Goal: Book appointment/travel/reservation

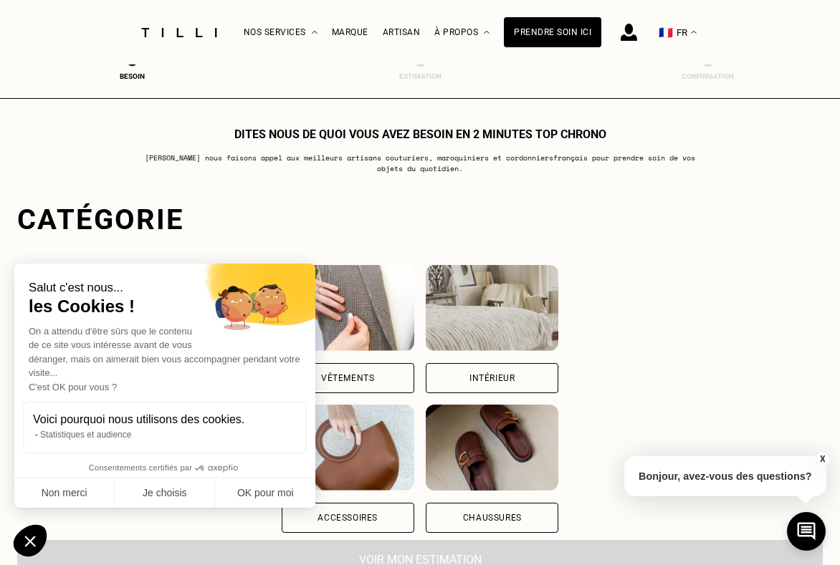
click at [482, 514] on div "Chaussures" at bounding box center [492, 518] width 59 height 9
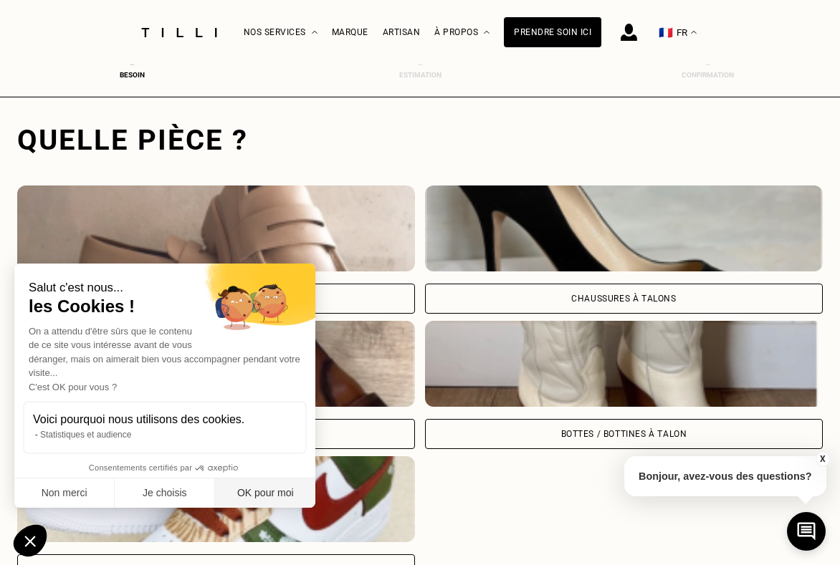
click at [266, 489] on button "OK pour moi" at bounding box center [265, 494] width 100 height 30
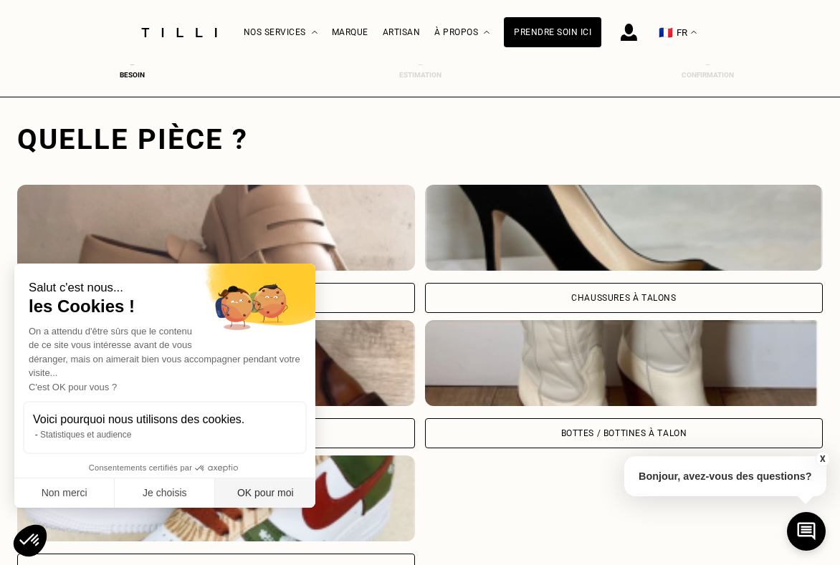
checkbox input "true"
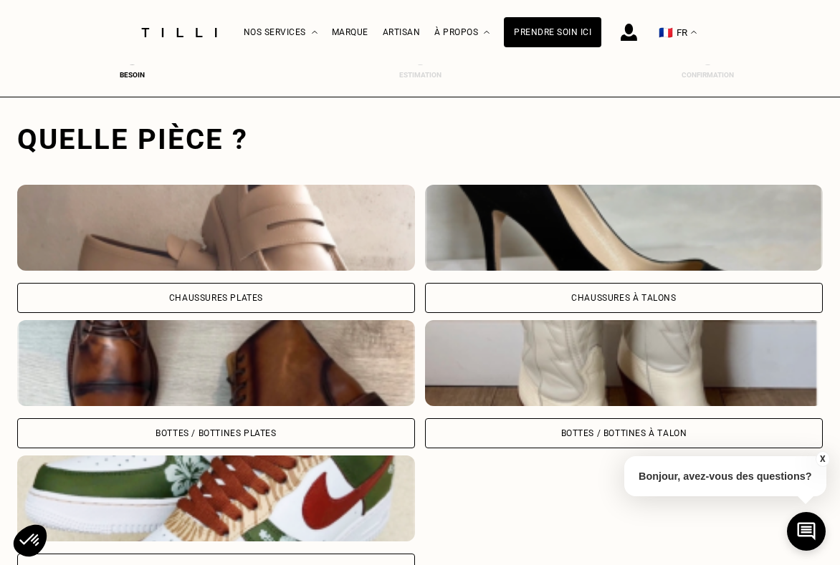
click at [495, 422] on div "Bottes / Bottines à talon" at bounding box center [624, 433] width 398 height 30
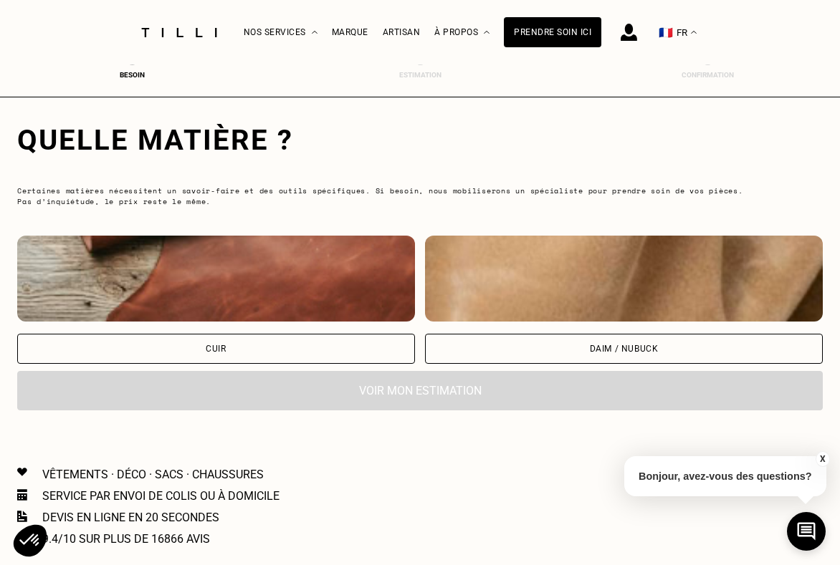
scroll to position [929, 0]
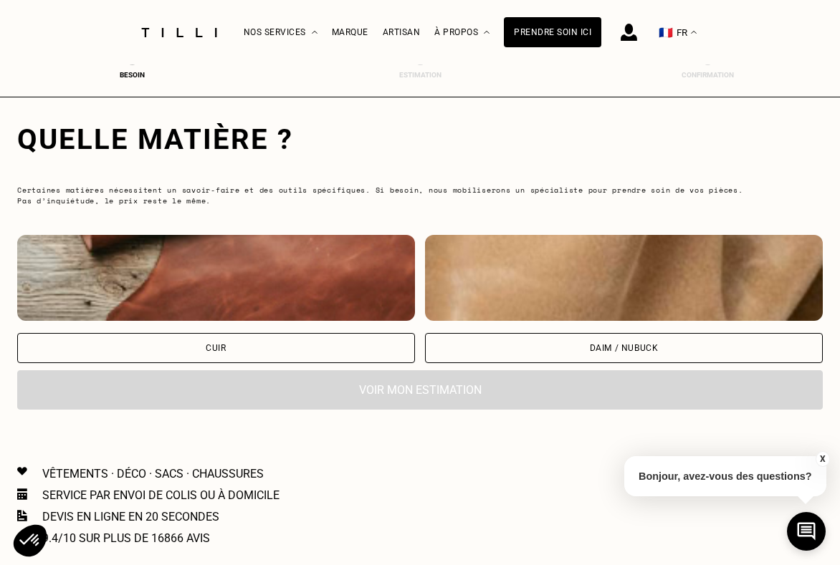
click at [332, 350] on div "Cuir" at bounding box center [216, 348] width 398 height 30
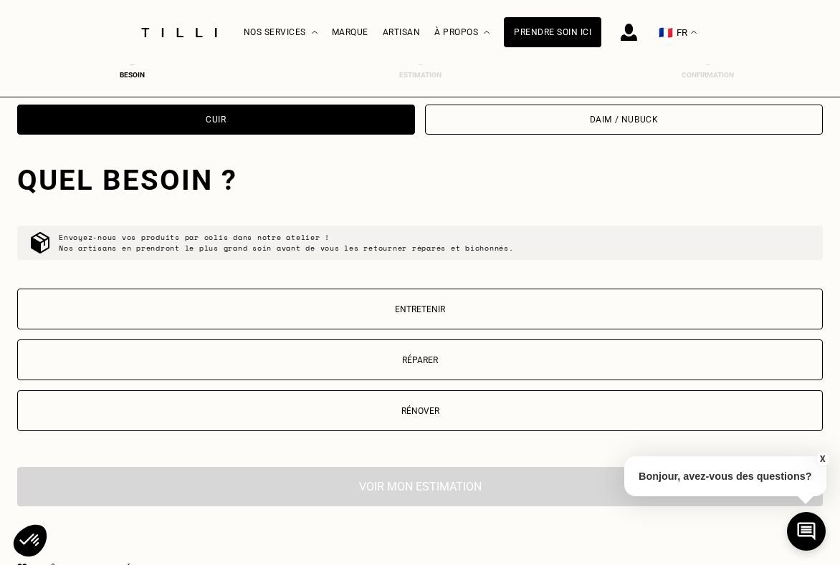
scroll to position [1198, 0]
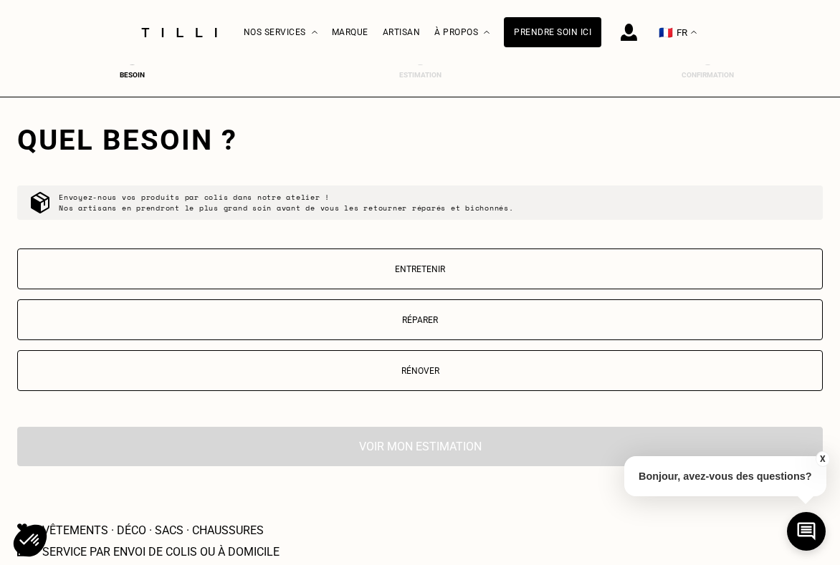
click at [457, 322] on p "Réparer" at bounding box center [419, 320] width 789 height 10
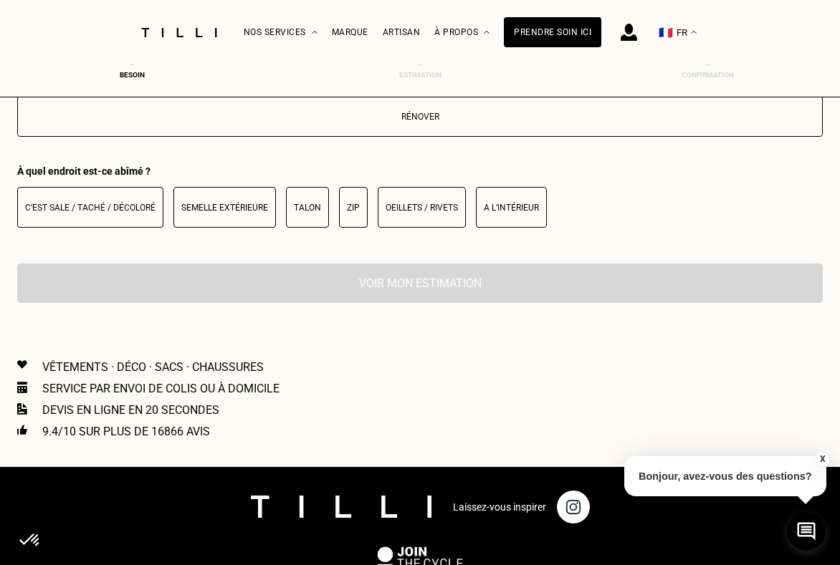
scroll to position [1436, 0]
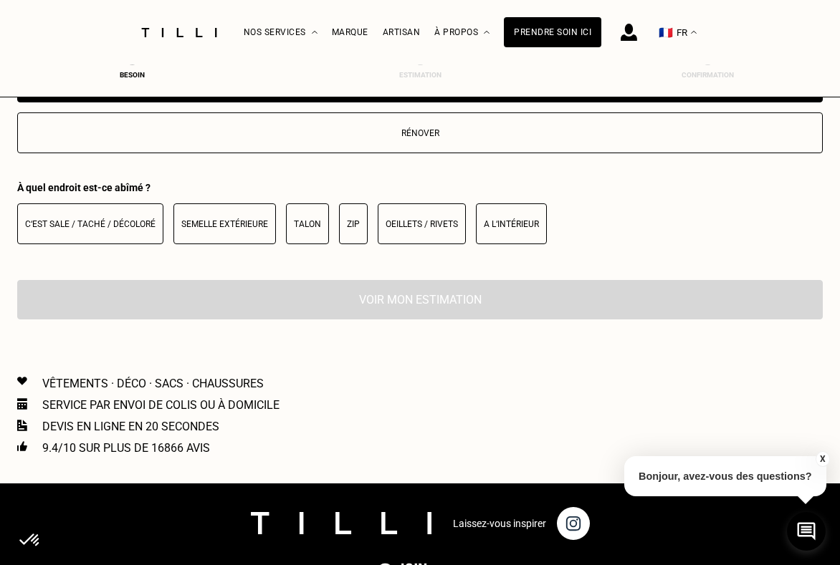
click at [299, 222] on p "Talon" at bounding box center [307, 224] width 27 height 10
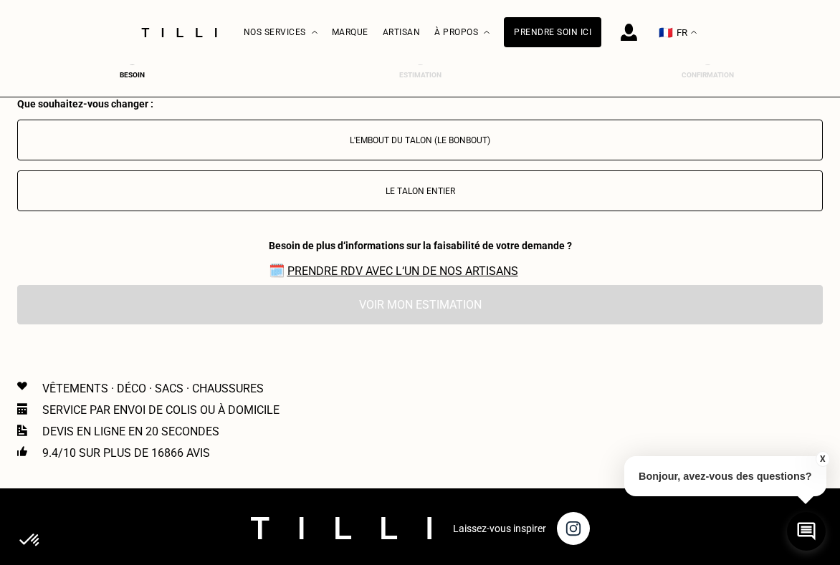
scroll to position [1614, 0]
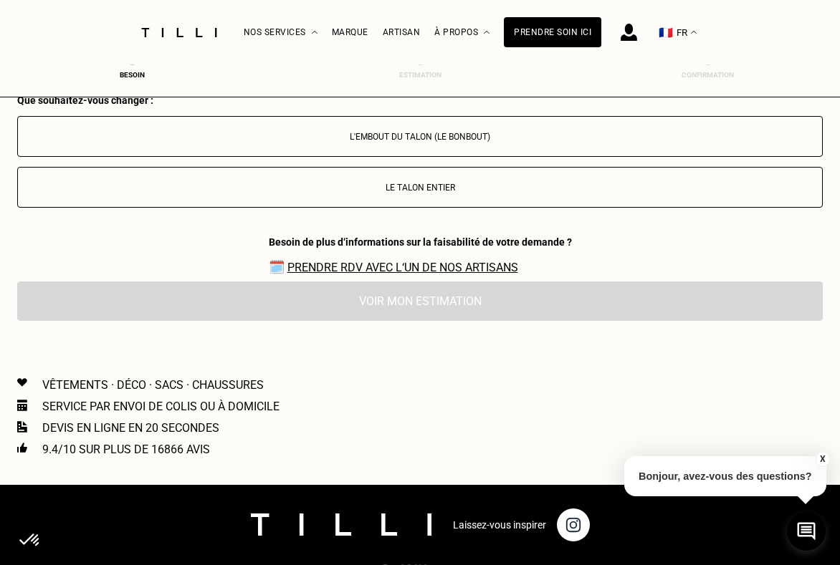
click at [431, 142] on button "L'embout du talon (le bonbout)" at bounding box center [419, 136] width 805 height 41
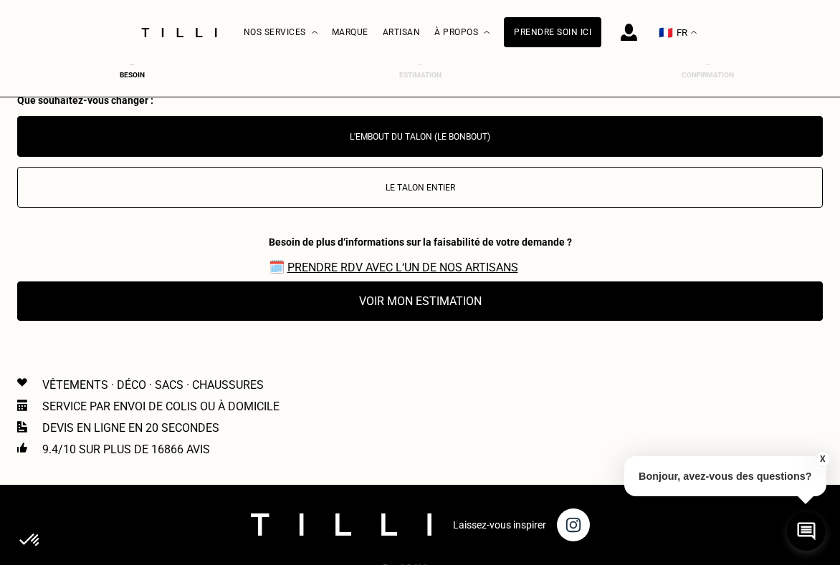
click at [438, 271] on link "Prendre RDV avec l‘un de nos artisans" at bounding box center [402, 268] width 231 height 14
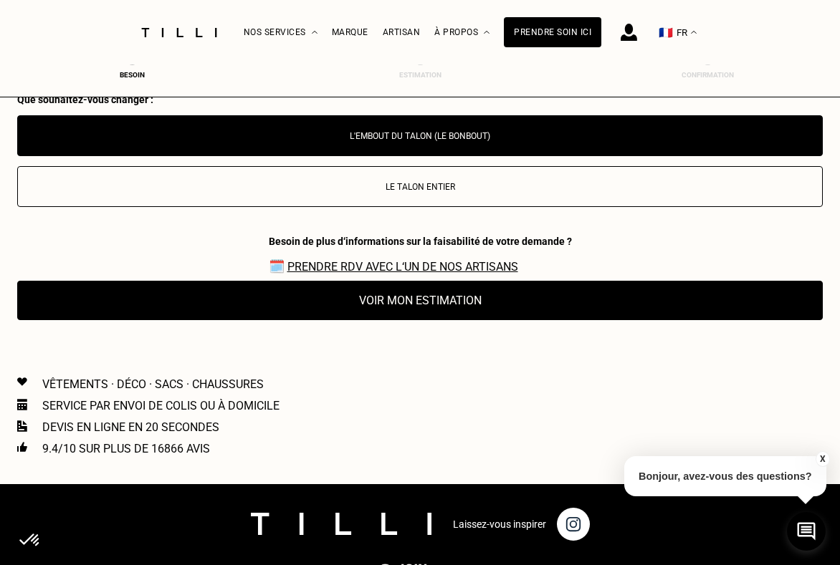
click at [475, 311] on button "Voir mon estimation" at bounding box center [419, 300] width 805 height 39
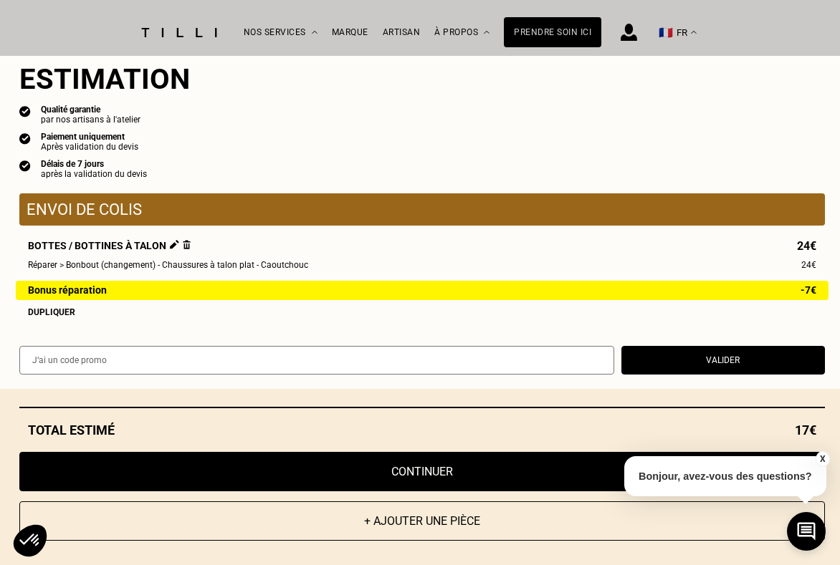
scroll to position [1821, 0]
click at [489, 463] on button "Continuer" at bounding box center [421, 471] width 805 height 39
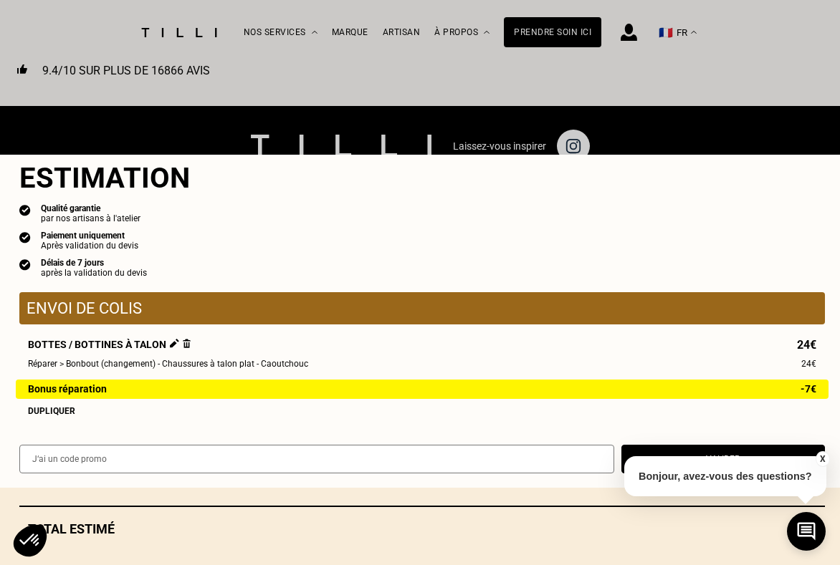
scroll to position [639, 0]
select select "FR"
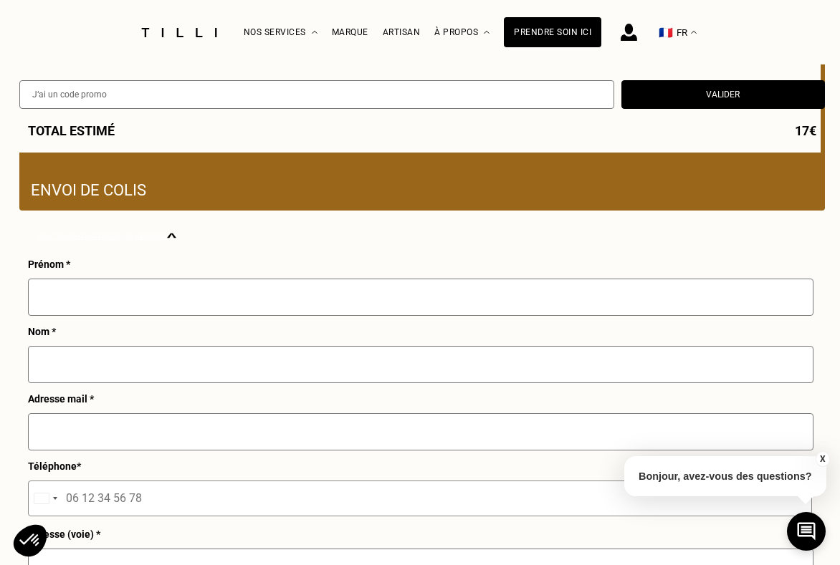
scroll to position [350, 0]
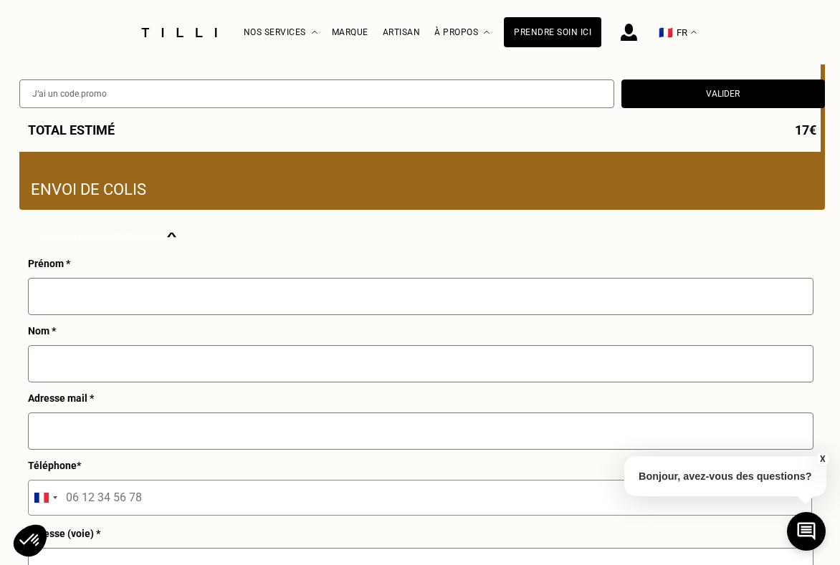
click at [217, 297] on input "text" at bounding box center [420, 296] width 785 height 37
type input "Noémie"
type input "Fonkou Guemo"
type input "[EMAIL_ADDRESS][DOMAIN_NAME]"
type input "04 83 14 47 12"
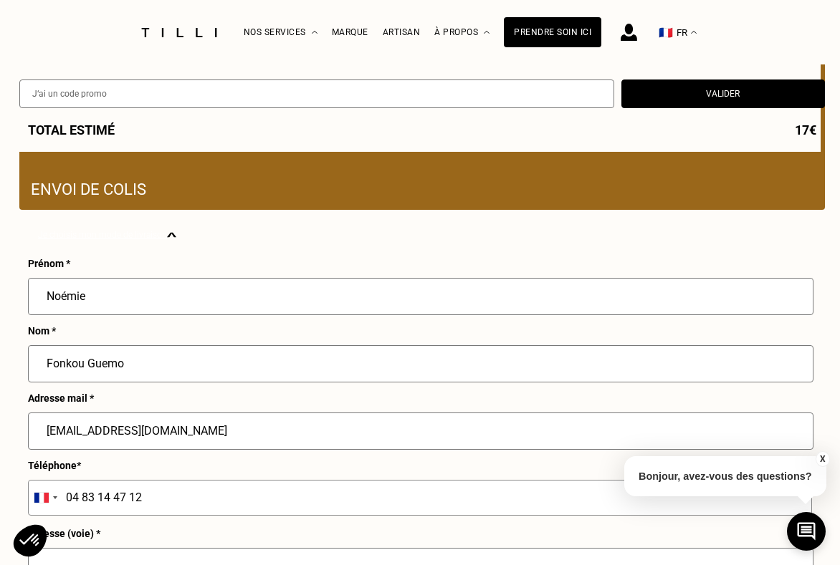
type input "[STREET_ADDRESS]"
type input "75010"
type input "[GEOGRAPHIC_DATA]"
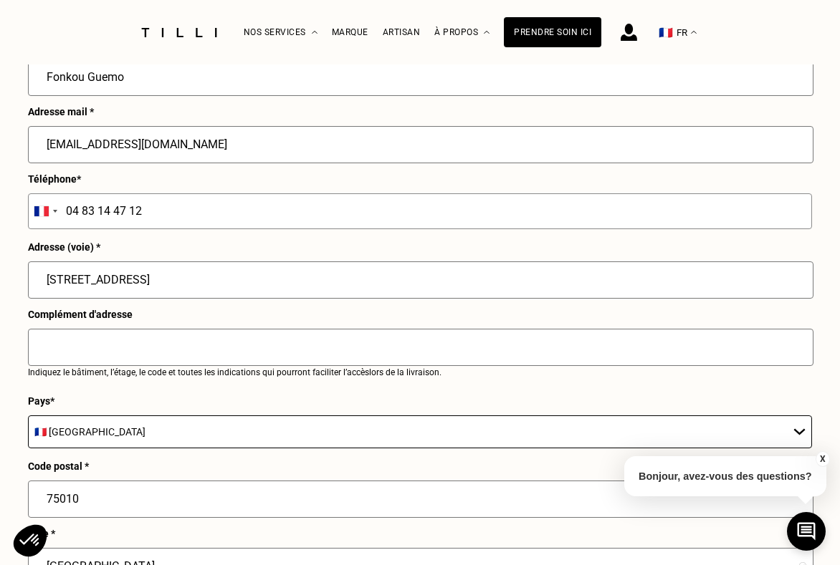
scroll to position [631, 0]
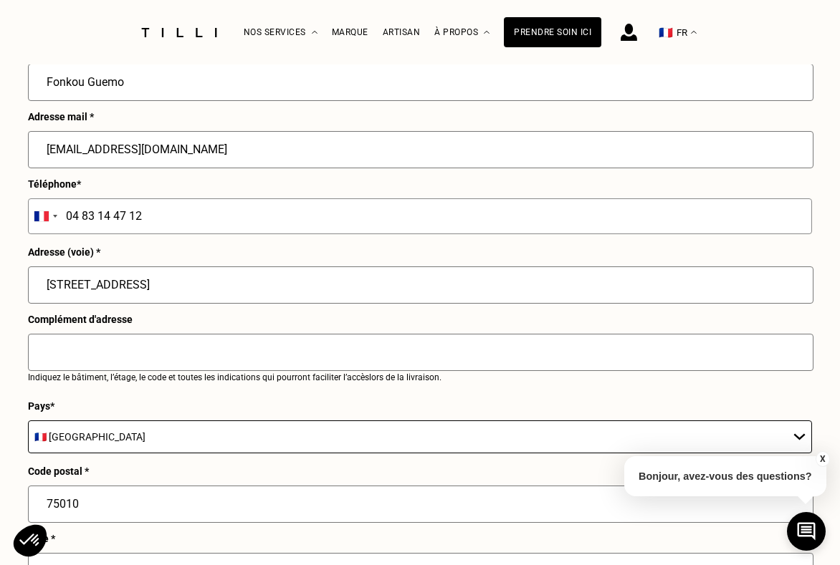
click at [160, 214] on input "04 83 14 47 12" at bounding box center [420, 216] width 784 height 36
drag, startPoint x: 152, startPoint y: 217, endPoint x: 44, endPoint y: 208, distance: 108.6
click at [44, 209] on div "[GEOGRAPHIC_DATA] +93 [GEOGRAPHIC_DATA] +355 [GEOGRAPHIC_DATA] +213 [US_STATE] …" at bounding box center [420, 216] width 784 height 36
type input "07 66 77 13 13"
click at [147, 349] on input "text" at bounding box center [420, 352] width 785 height 37
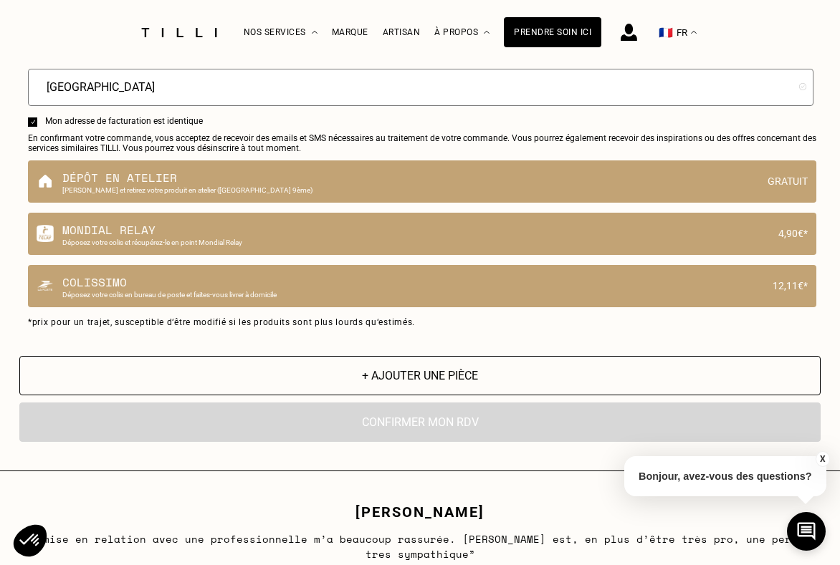
scroll to position [1099, 0]
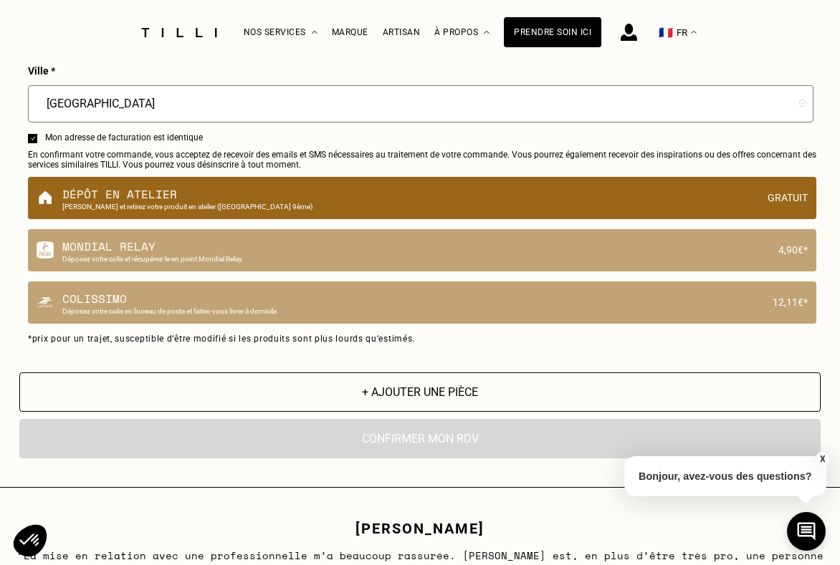
click at [216, 203] on p "[PERSON_NAME] et retirez votre produit en atelier ([GEOGRAPHIC_DATA] 9ème)" at bounding box center [410, 207] width 696 height 8
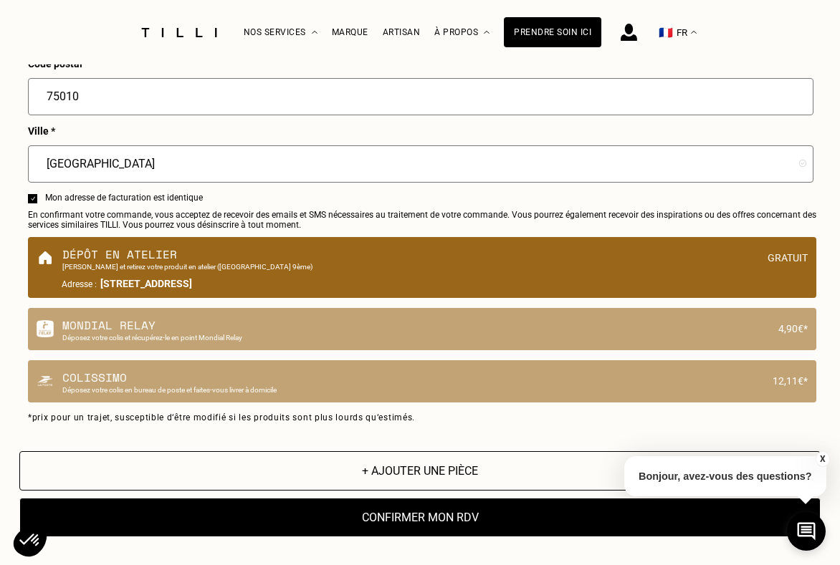
scroll to position [1160, 0]
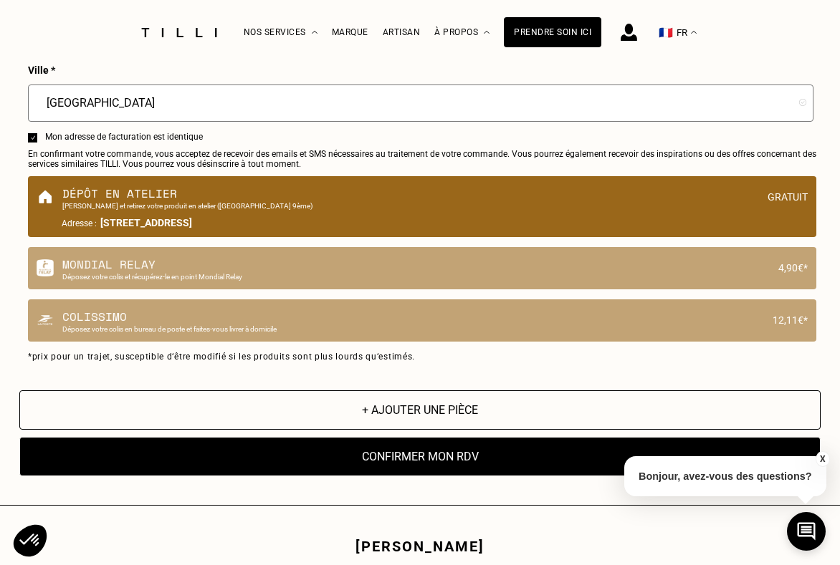
click at [421, 466] on button "Confirmer mon RDV" at bounding box center [419, 456] width 801 height 39
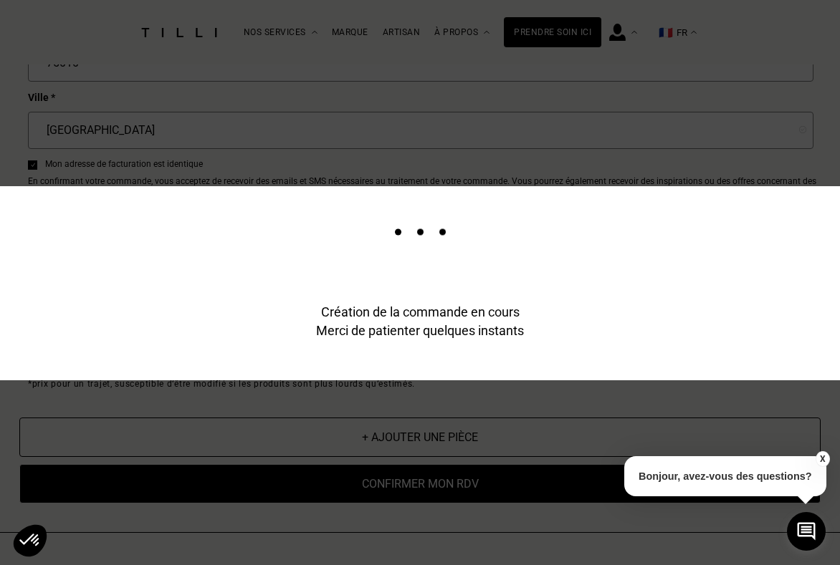
scroll to position [1187, 0]
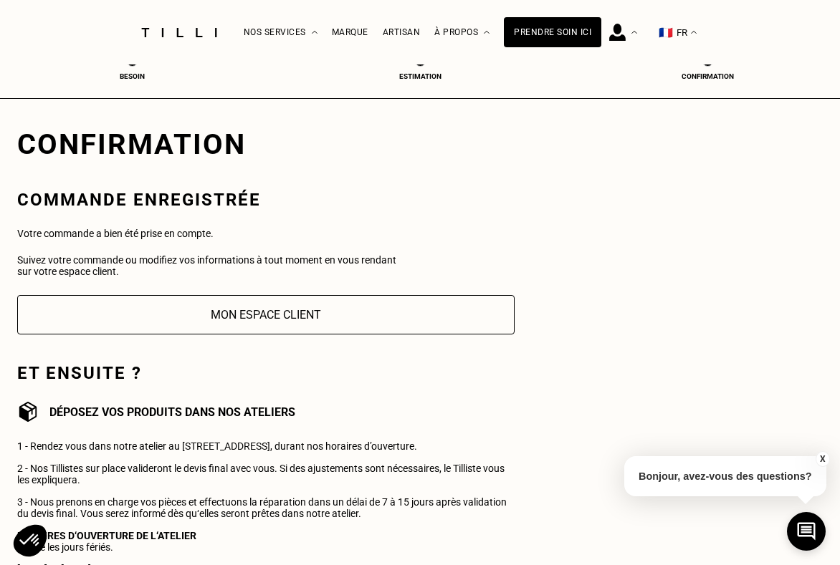
click at [823, 458] on button "X" at bounding box center [821, 459] width 14 height 16
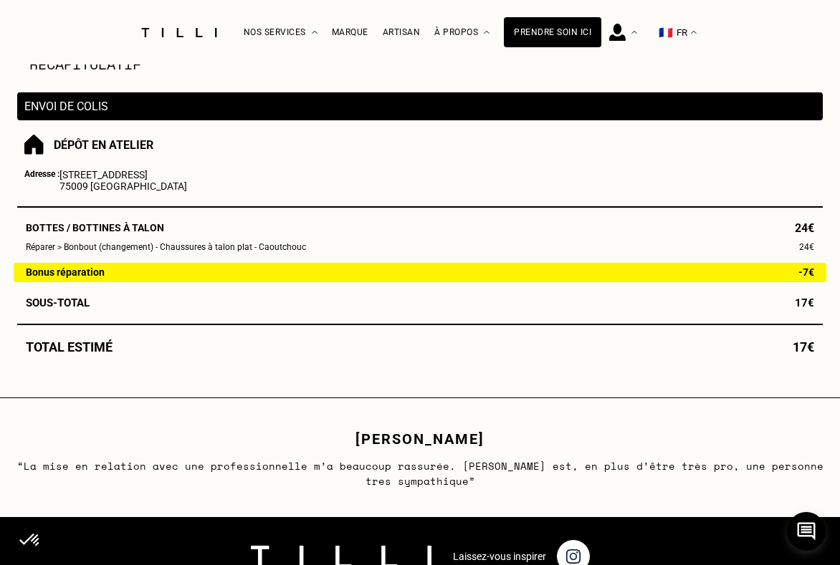
scroll to position [580, 0]
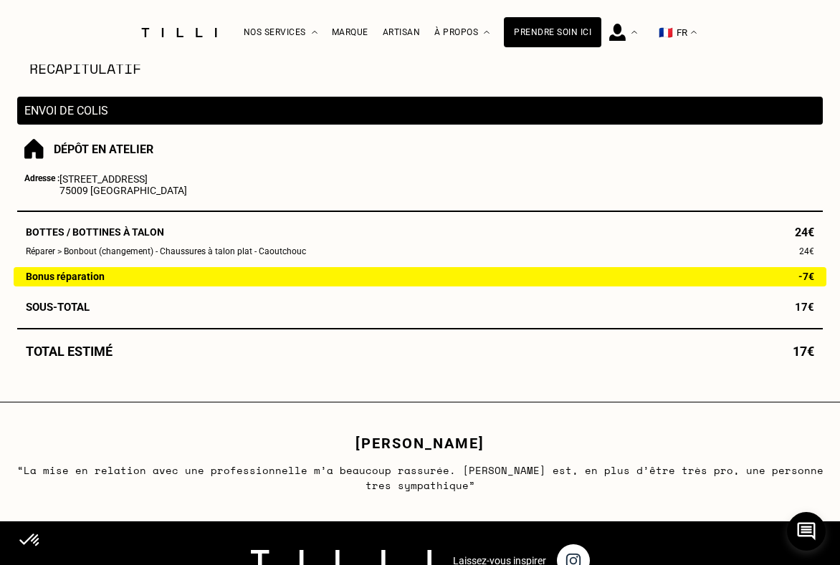
click at [222, 258] on span "Réparer > Bonbout (changement) - Chaussures à talon plat - Caoutchouc" at bounding box center [166, 252] width 280 height 12
click at [159, 258] on span "Réparer > Bonbout (changement) - Chaussures à talon plat - Caoutchouc" at bounding box center [166, 252] width 280 height 12
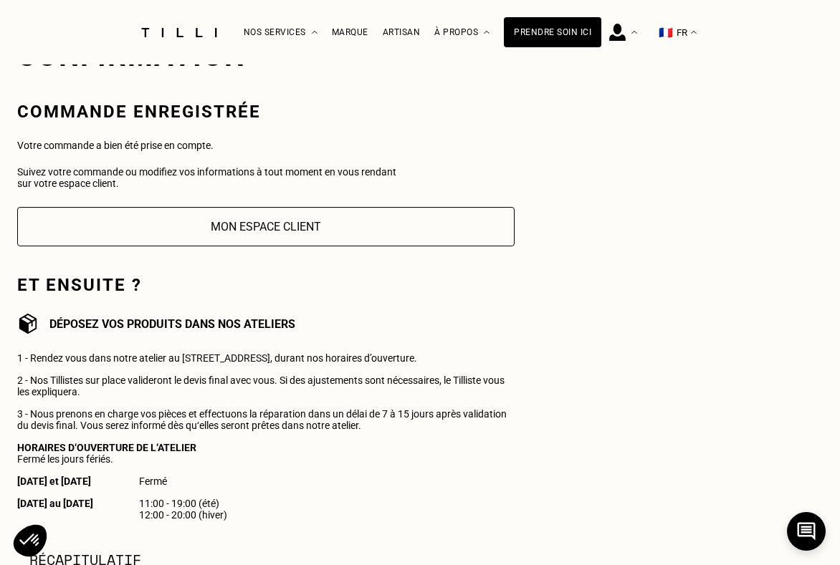
scroll to position [0, 0]
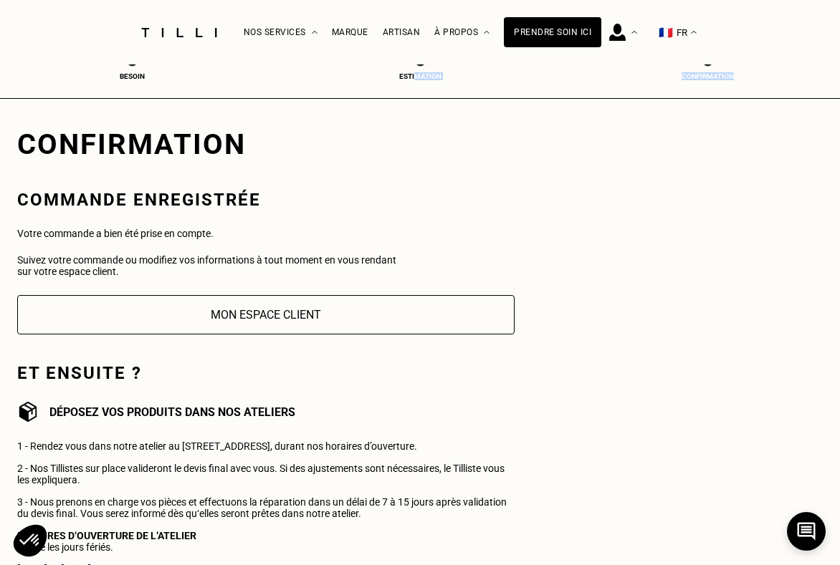
click at [413, 72] on div "Estimation" at bounding box center [419, 76] width 57 height 8
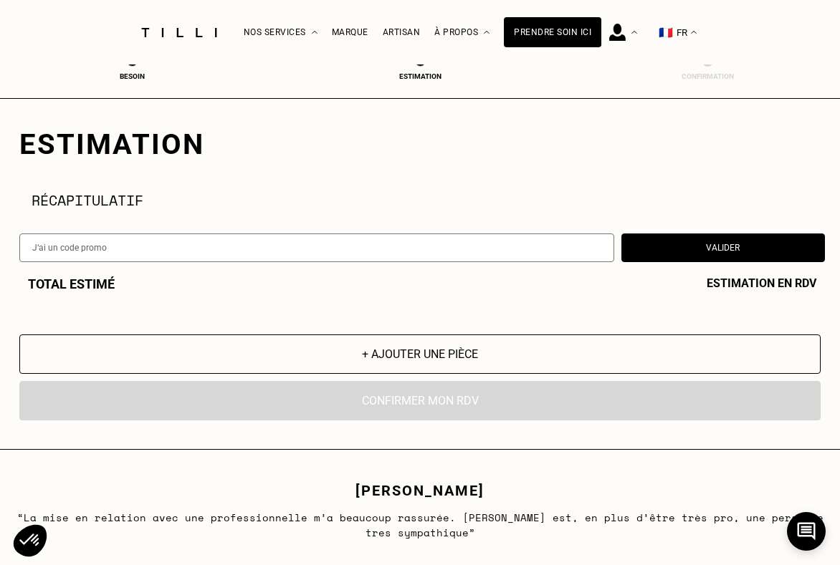
click at [409, 72] on div "Estimation" at bounding box center [419, 76] width 57 height 8
click at [105, 75] on div "Besoin" at bounding box center [131, 76] width 57 height 8
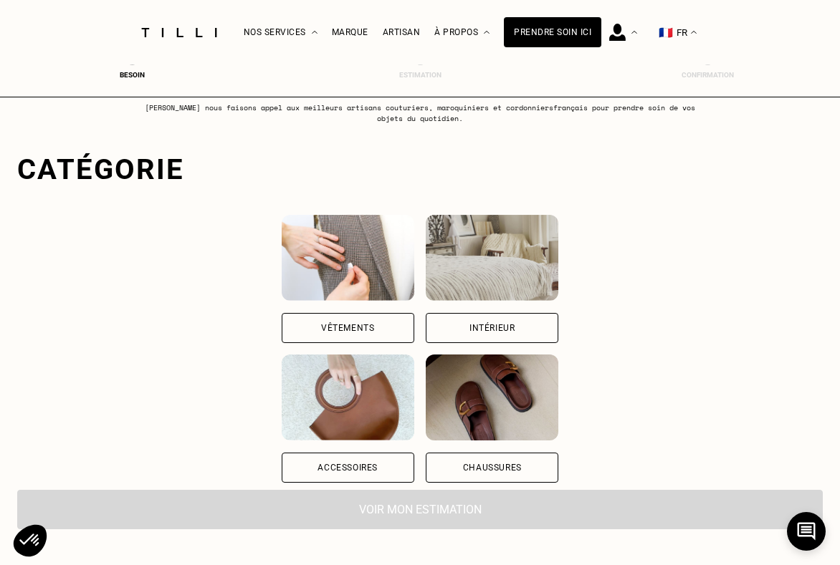
scroll to position [94, 0]
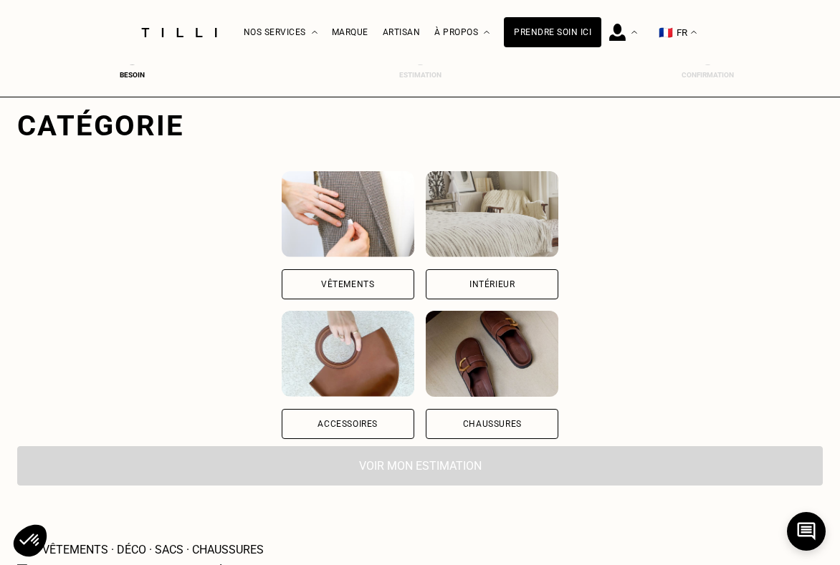
click at [505, 430] on div "Chaussures" at bounding box center [492, 424] width 133 height 30
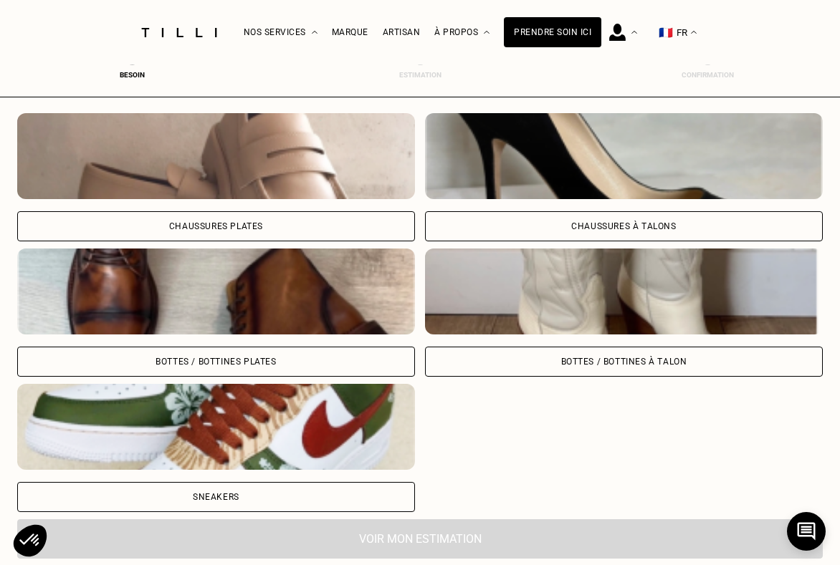
scroll to position [519, 0]
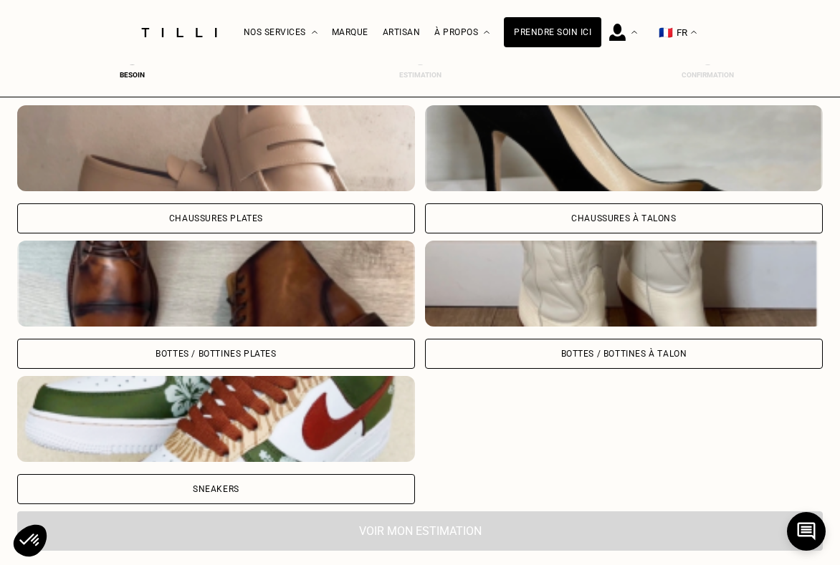
click at [539, 340] on div "Bottes / Bottines à talon" at bounding box center [624, 354] width 398 height 30
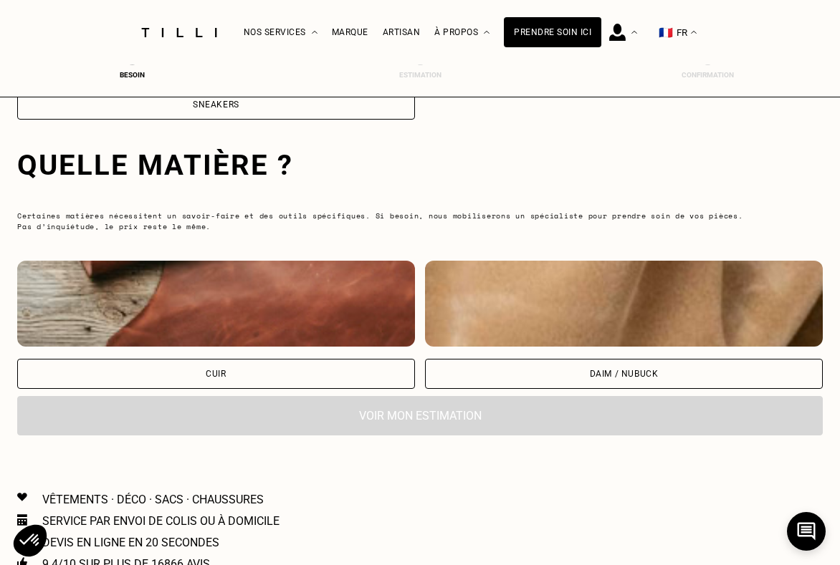
scroll to position [929, 0]
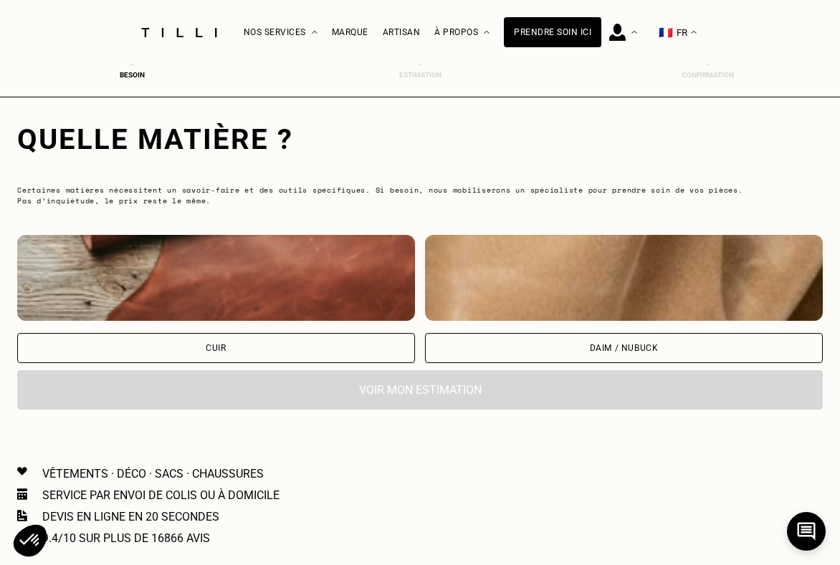
click at [326, 350] on div "Cuir" at bounding box center [216, 348] width 398 height 30
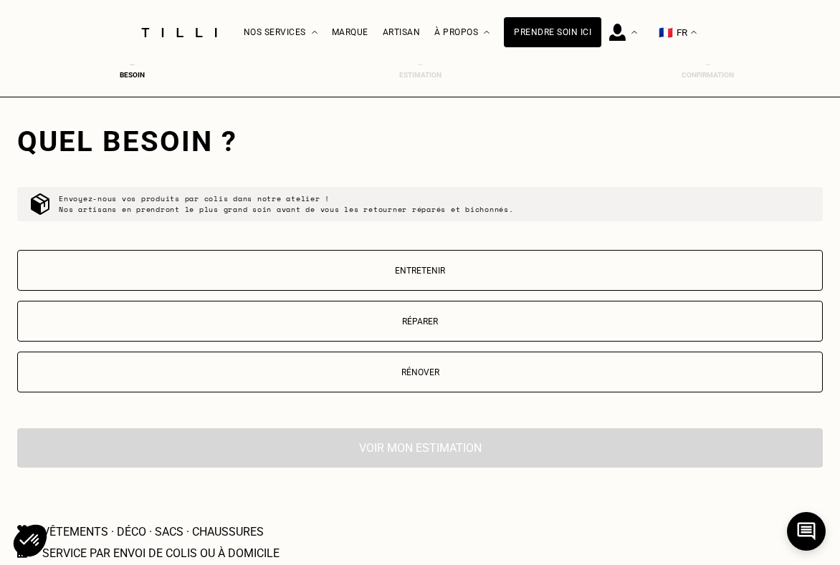
scroll to position [1198, 0]
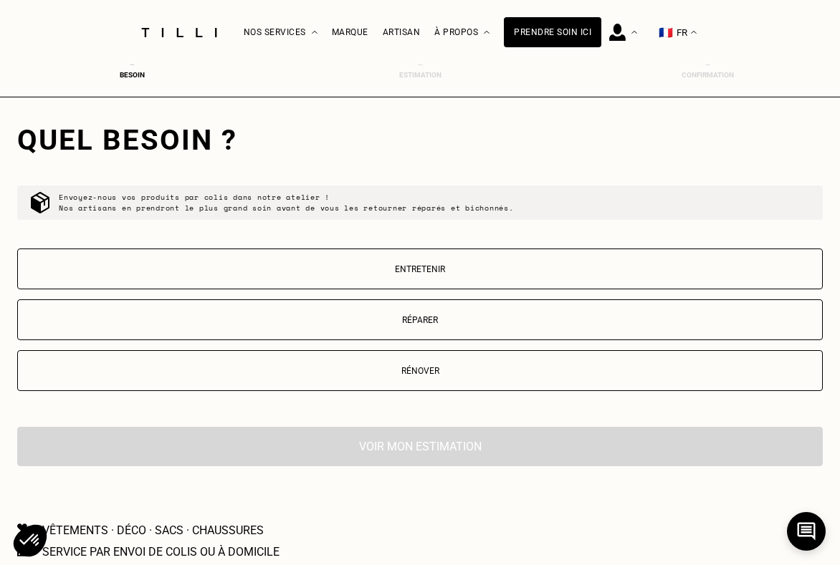
click at [464, 312] on button "Réparer" at bounding box center [419, 319] width 805 height 41
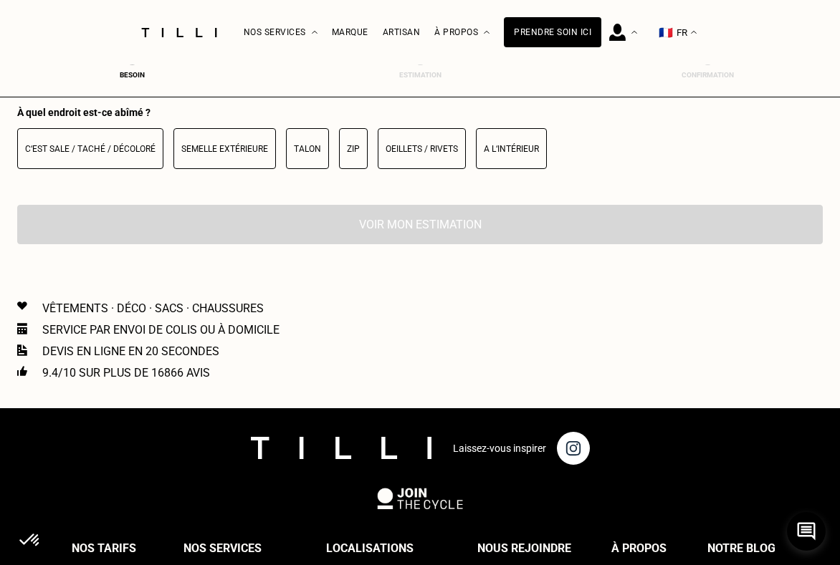
scroll to position [1523, 0]
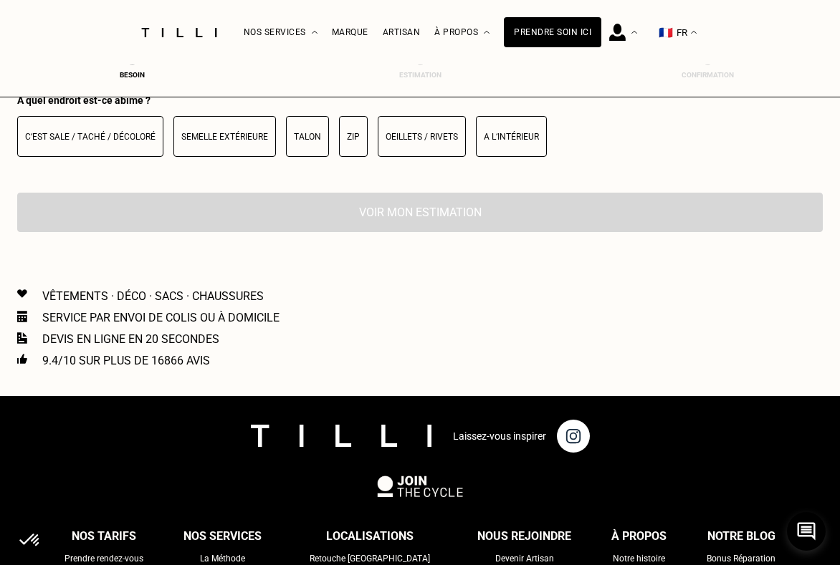
click at [314, 140] on button "Talon" at bounding box center [307, 136] width 43 height 41
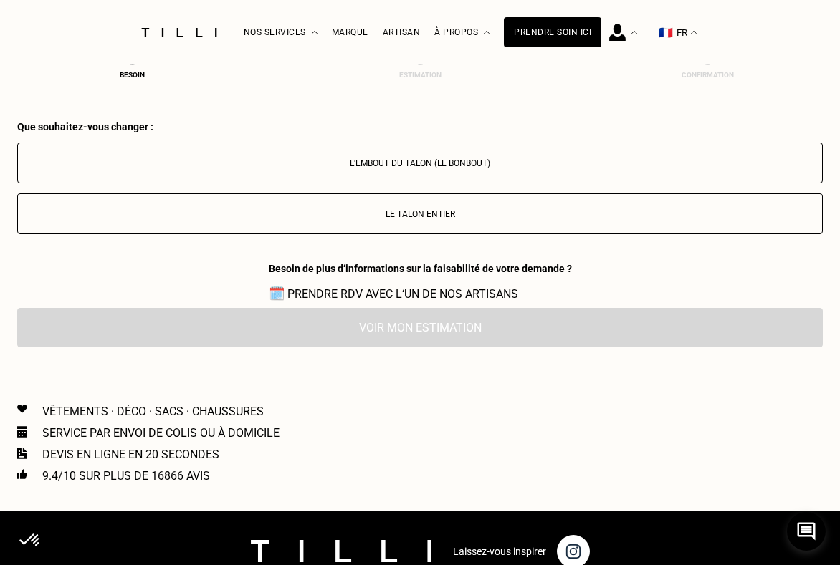
scroll to position [1614, 0]
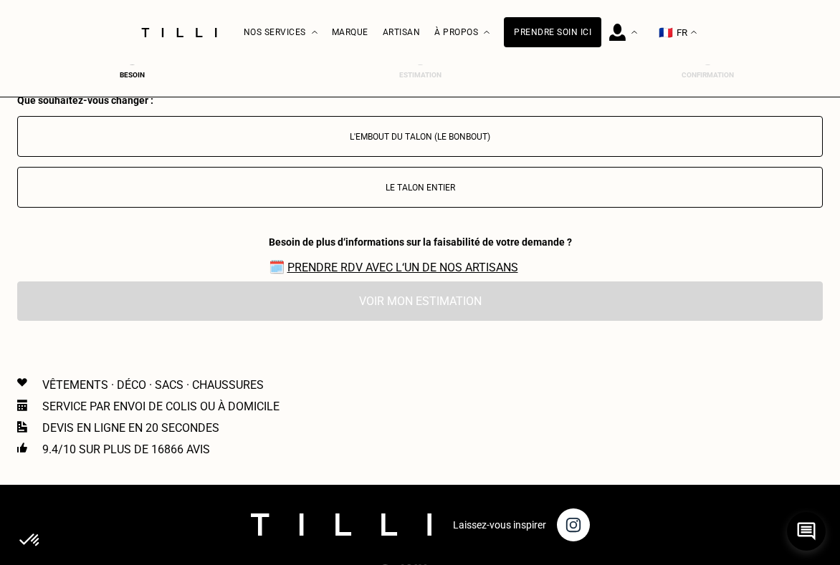
click at [351, 140] on button "L'embout du talon (le bonbout)" at bounding box center [419, 136] width 805 height 41
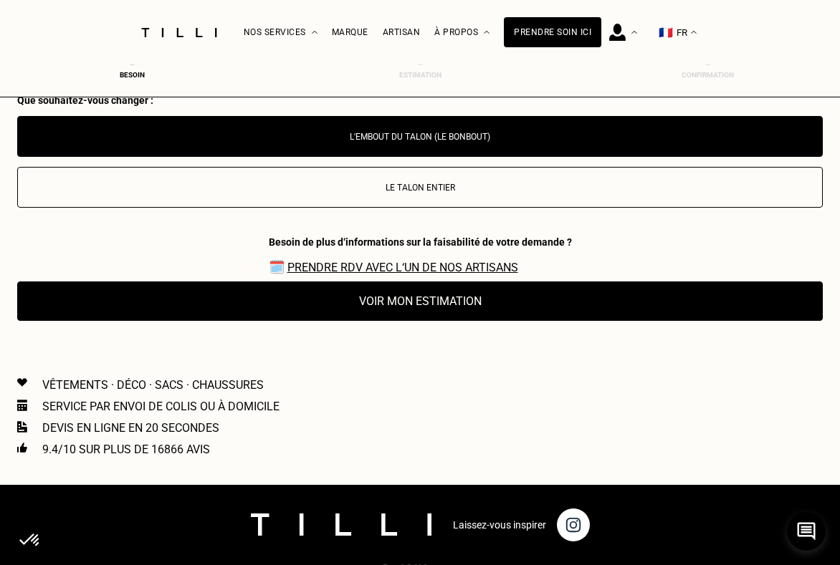
click at [360, 309] on button "Voir mon estimation" at bounding box center [419, 301] width 805 height 39
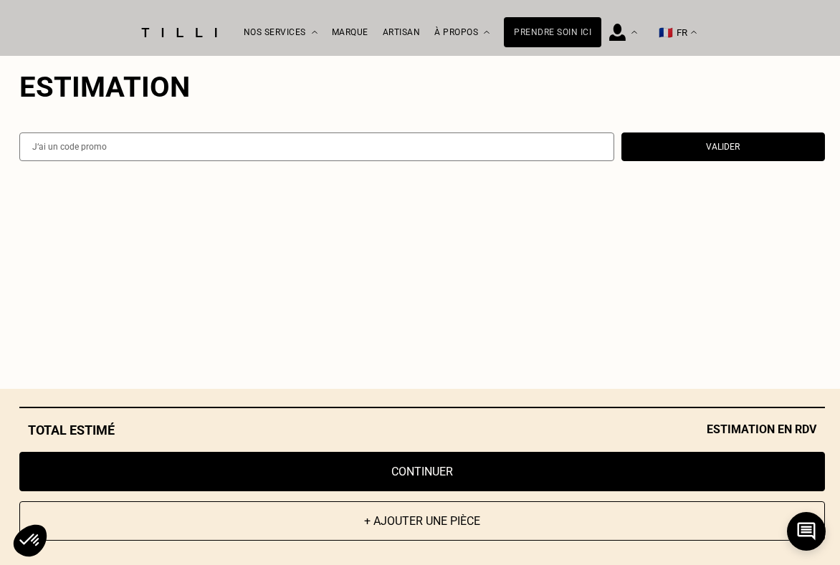
scroll to position [2025, 0]
click at [392, 486] on button "Continuer" at bounding box center [421, 471] width 805 height 39
